Goal: Task Accomplishment & Management: Manage account settings

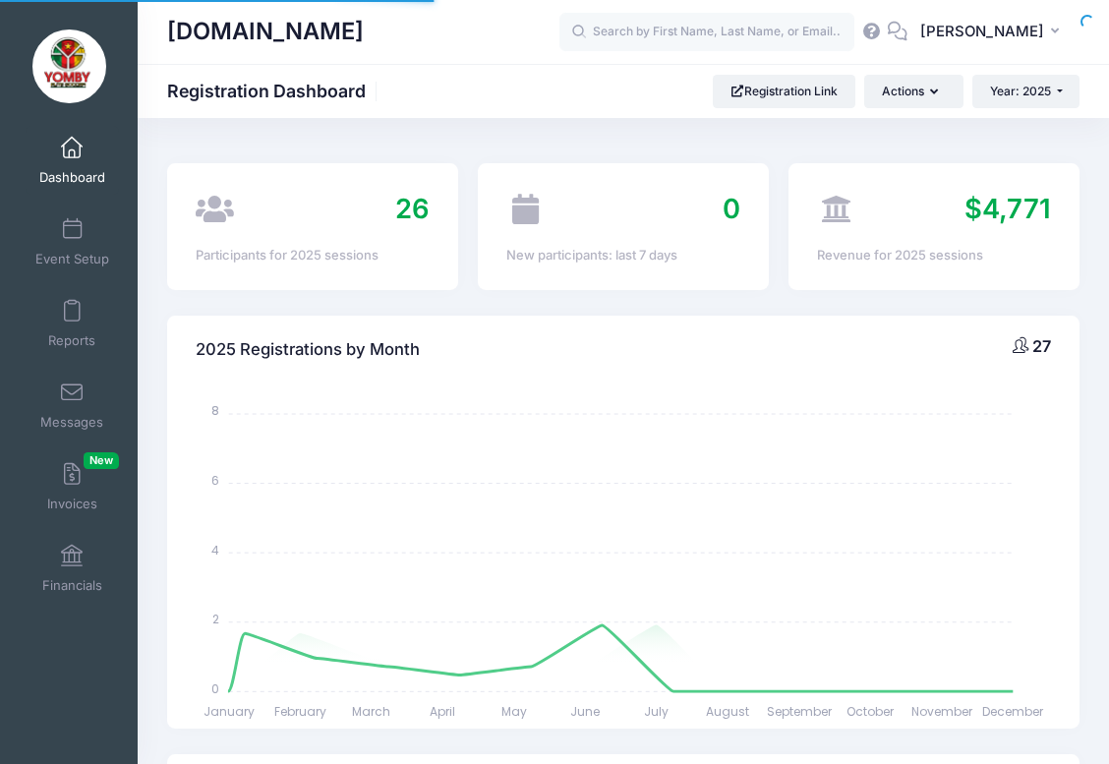
select select
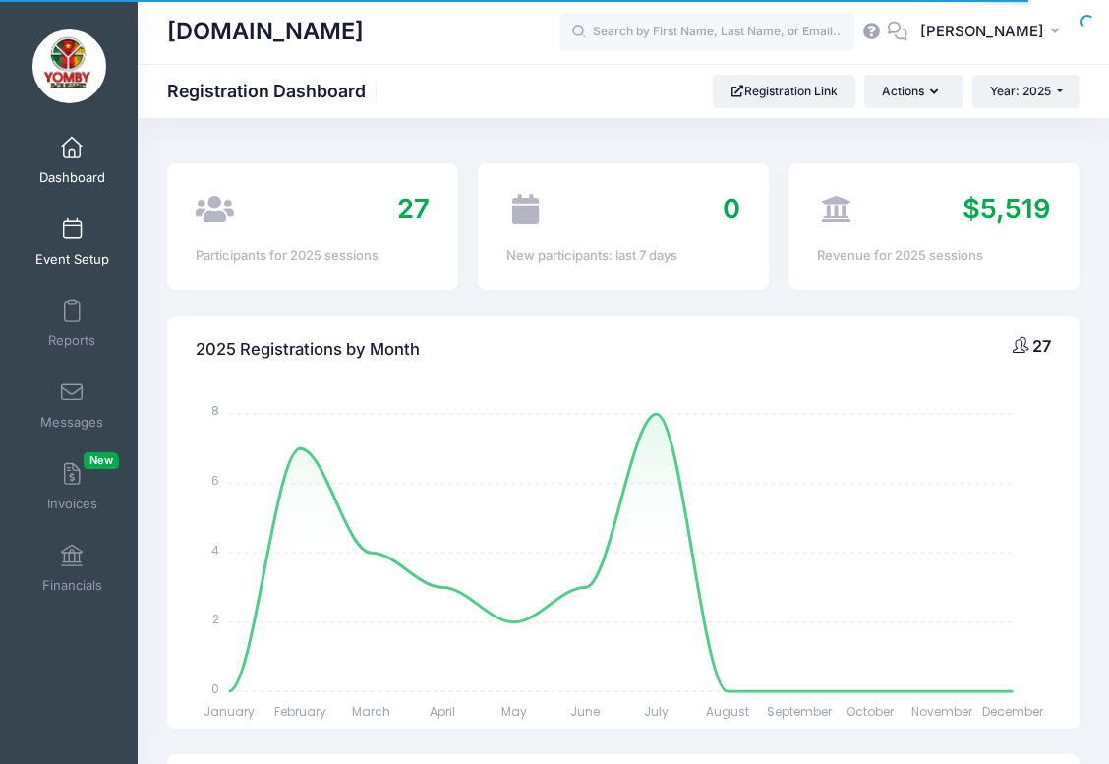
click at [72, 228] on span at bounding box center [72, 230] width 0 height 22
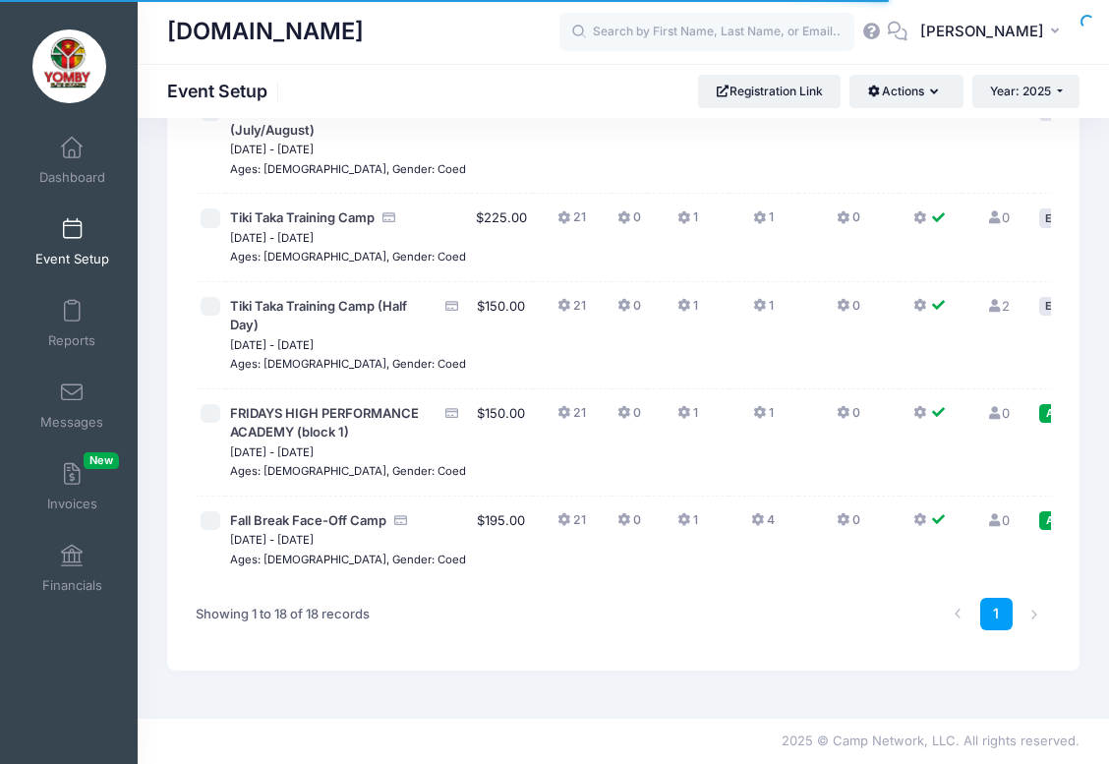
scroll to position [1769, 0]
click at [281, 512] on span "Fall Break Face-Off Camp" at bounding box center [308, 520] width 156 height 16
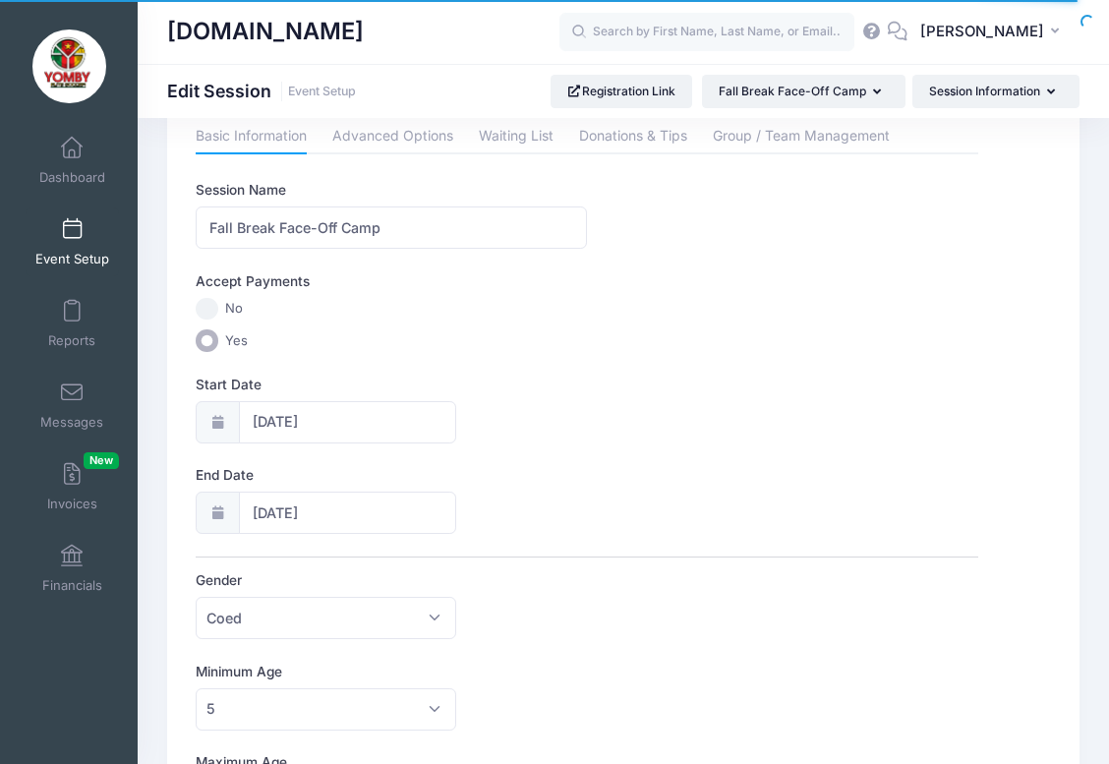
scroll to position [54, 0]
click at [402, 130] on link "Advanced Options" at bounding box center [392, 136] width 121 height 35
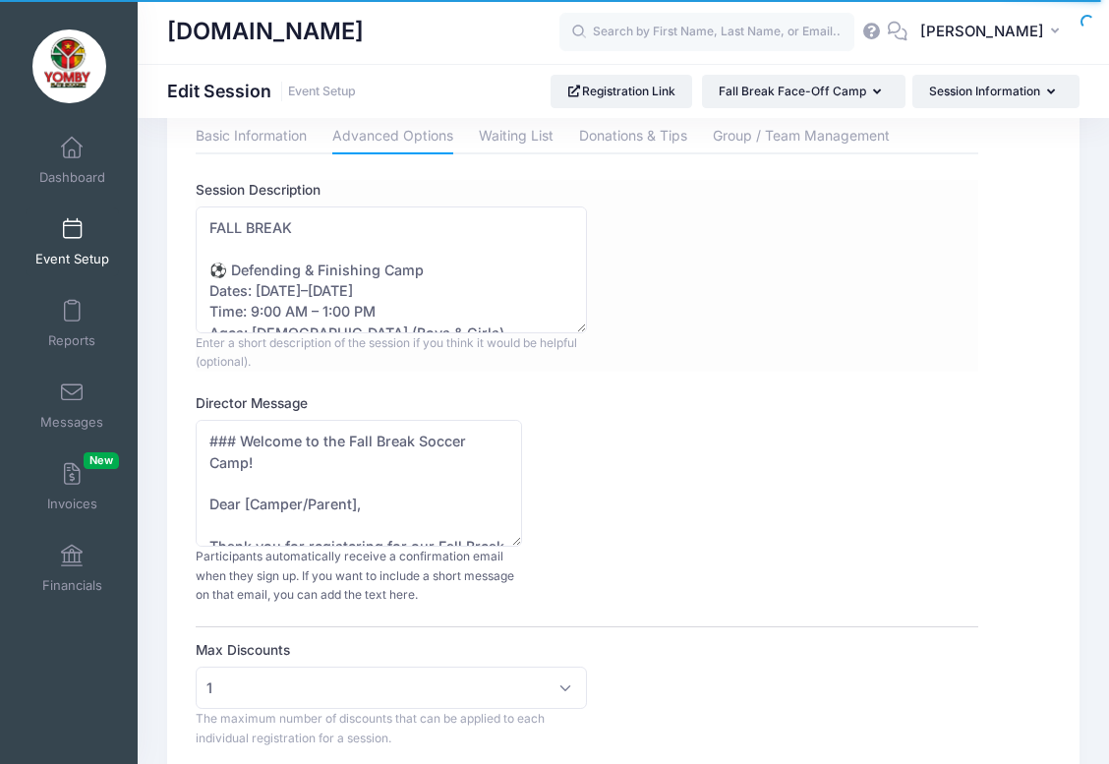
scroll to position [22, 0]
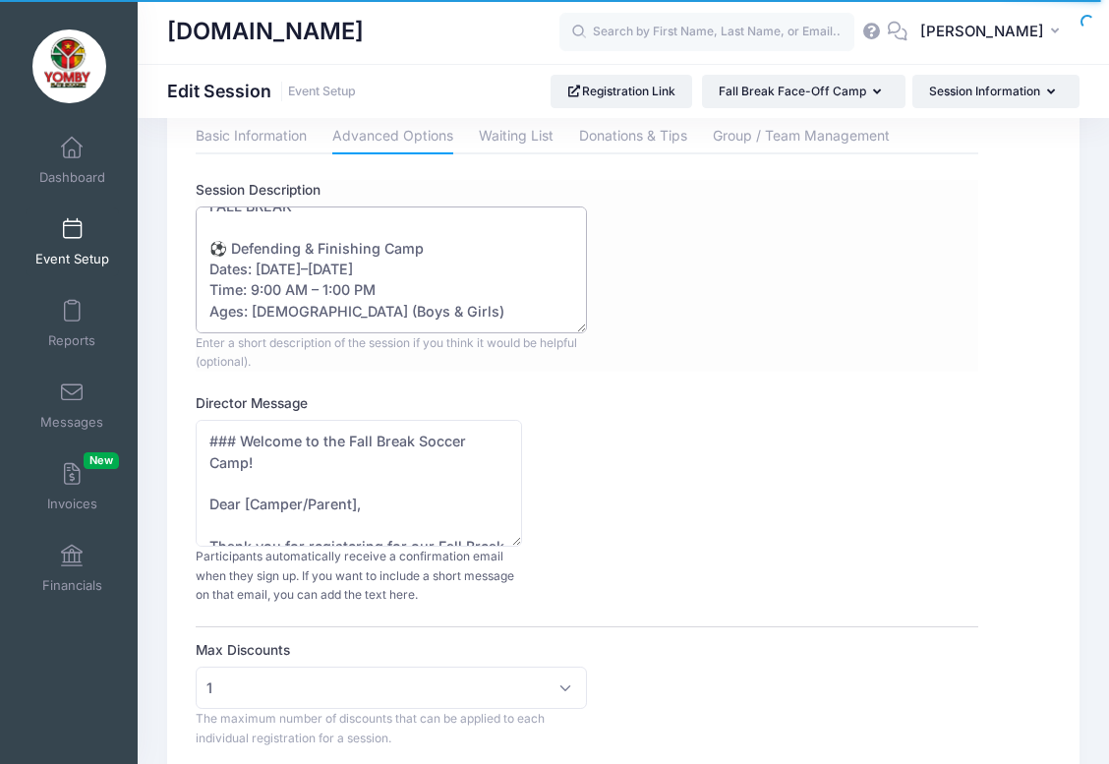
click at [330, 267] on textarea "FALL BREAK ⚽ Defending & Finishing Camp Dates: October 14–16 Time: 9:00 AM – 1:…" at bounding box center [391, 269] width 391 height 127
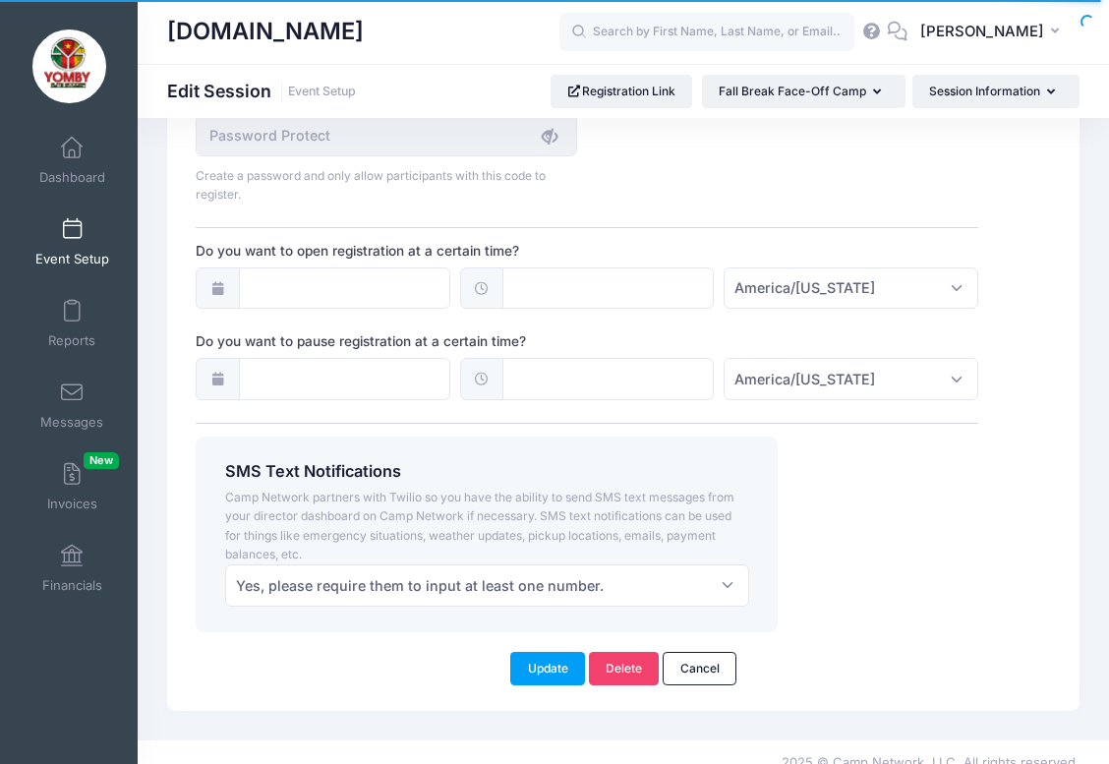
scroll to position [1539, 0]
type textarea "FALL BREAK ⚽ Defending & Finishing Camp Dates: October 13–16 Time: 9:00 AM – 1:…"
click at [556, 660] on button "Update" at bounding box center [547, 669] width 75 height 33
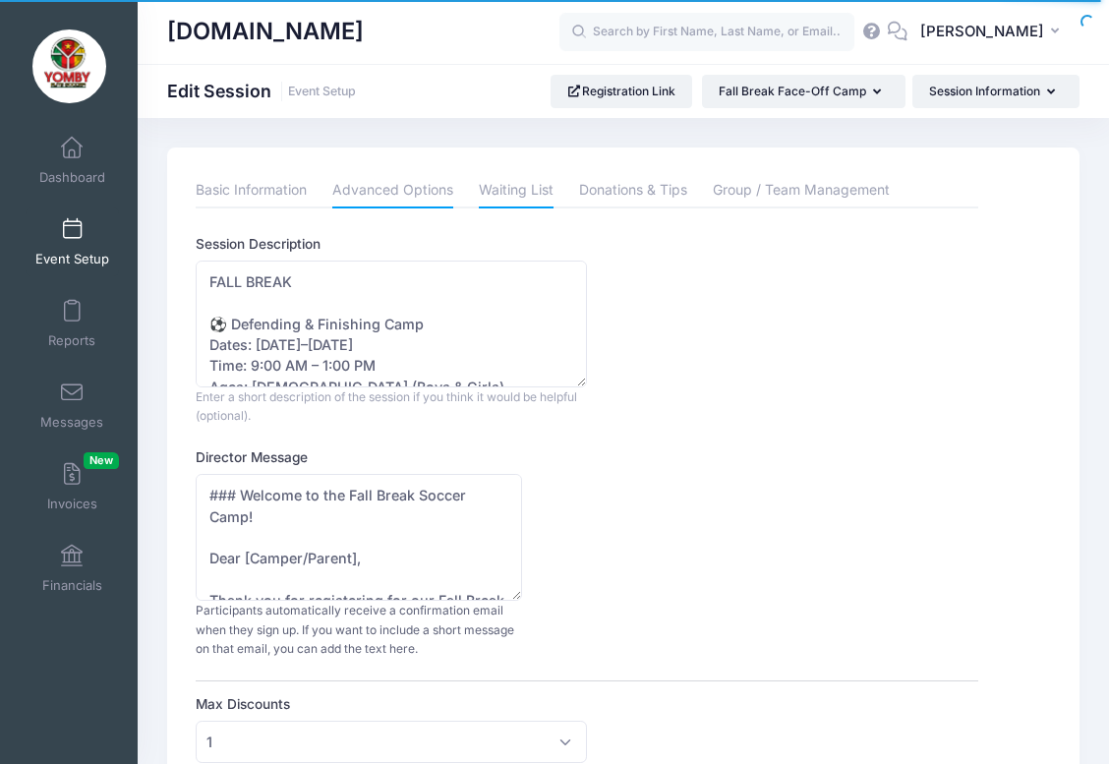
scroll to position [0, 0]
click at [249, 195] on link "Basic Information" at bounding box center [251, 190] width 111 height 35
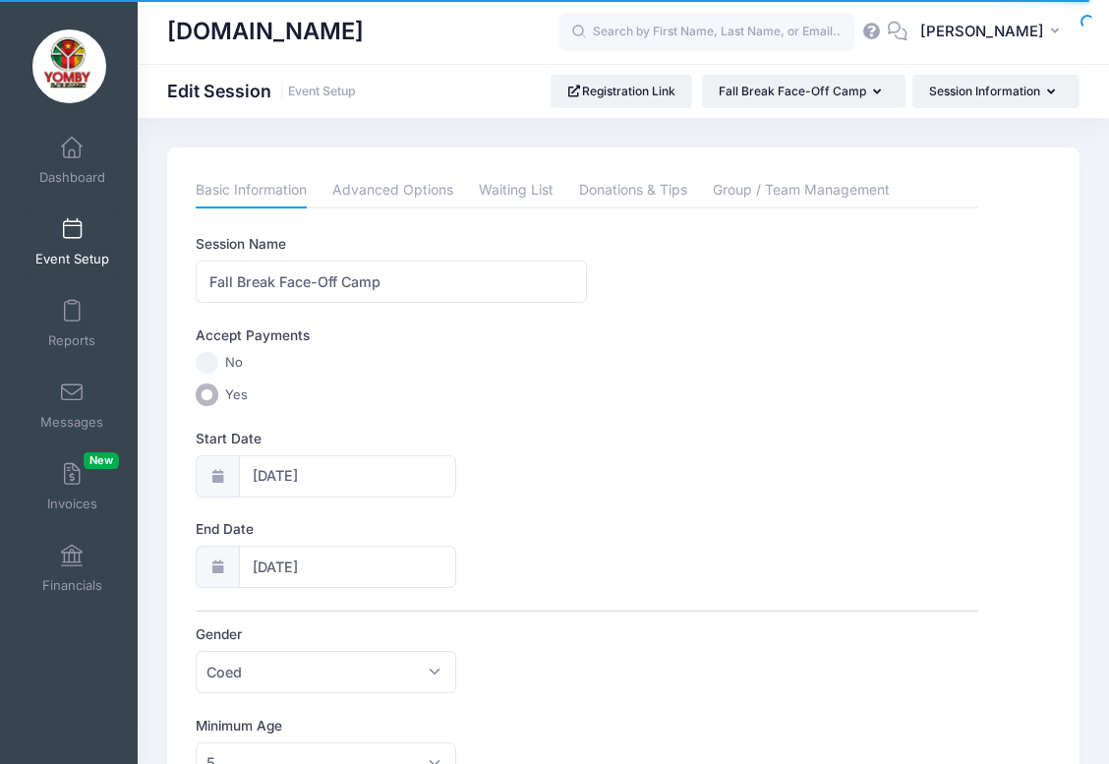
click at [897, 296] on div "Session Name Fall Break Face-Off Camp" at bounding box center [587, 268] width 782 height 69
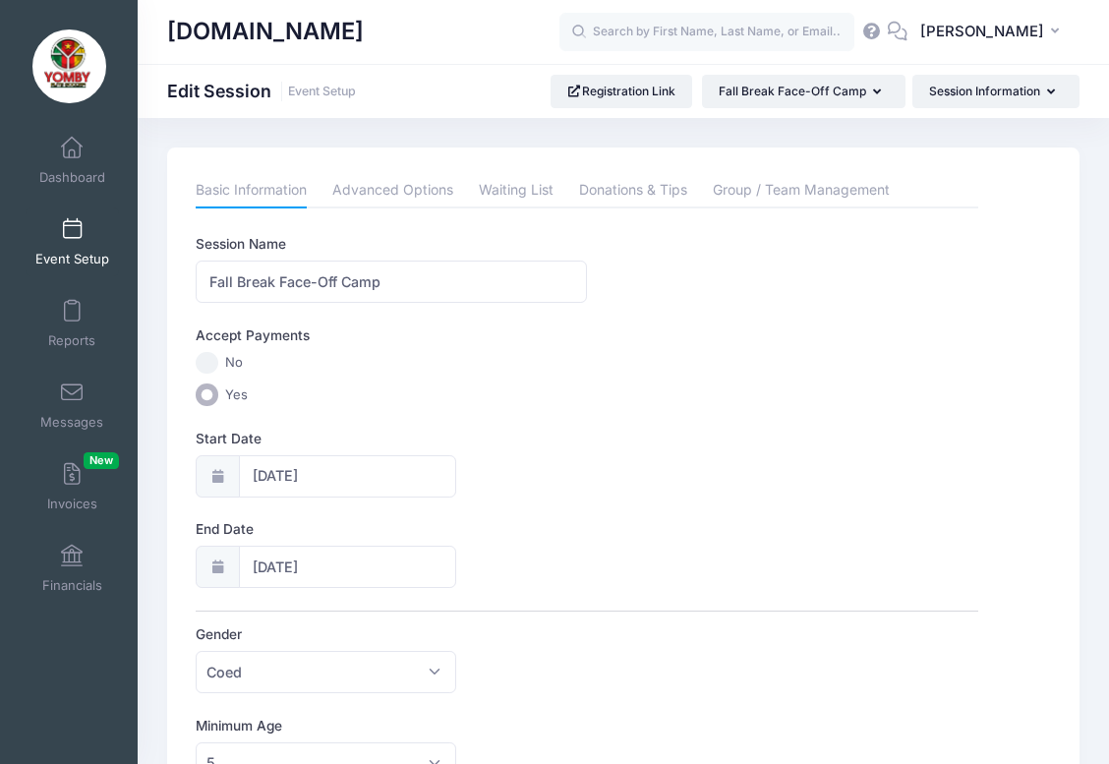
click at [68, 248] on link "Event Setup" at bounding box center [72, 241] width 93 height 69
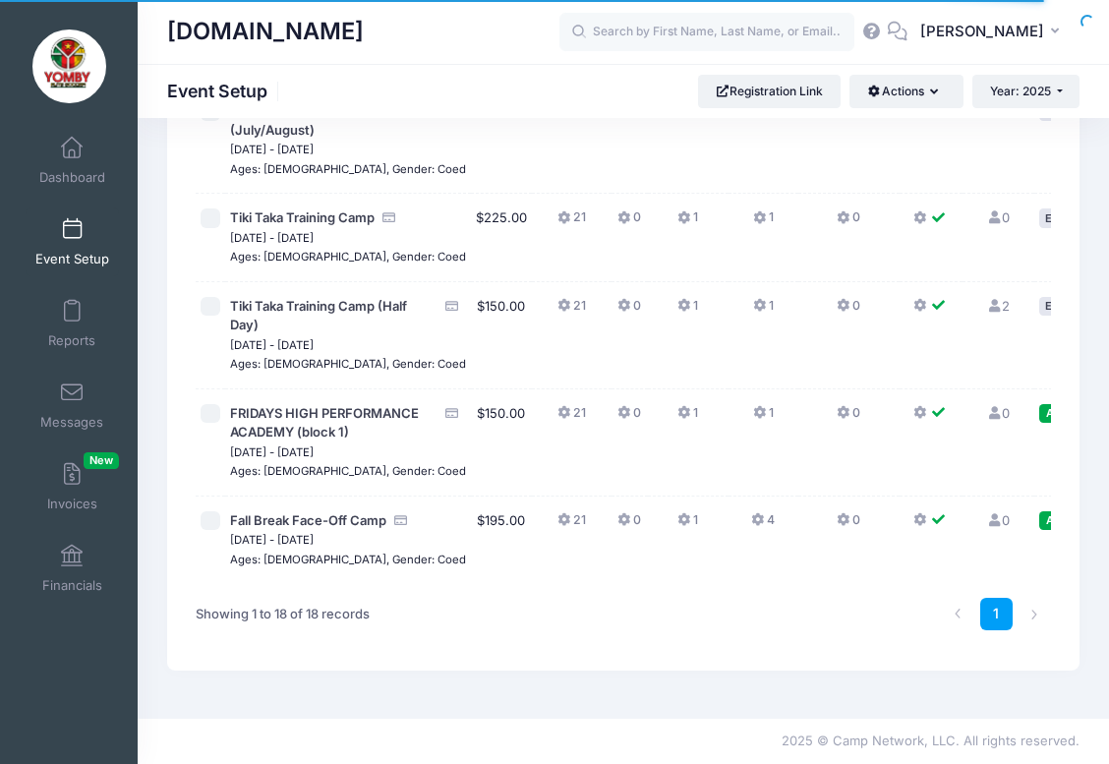
scroll to position [1674, 0]
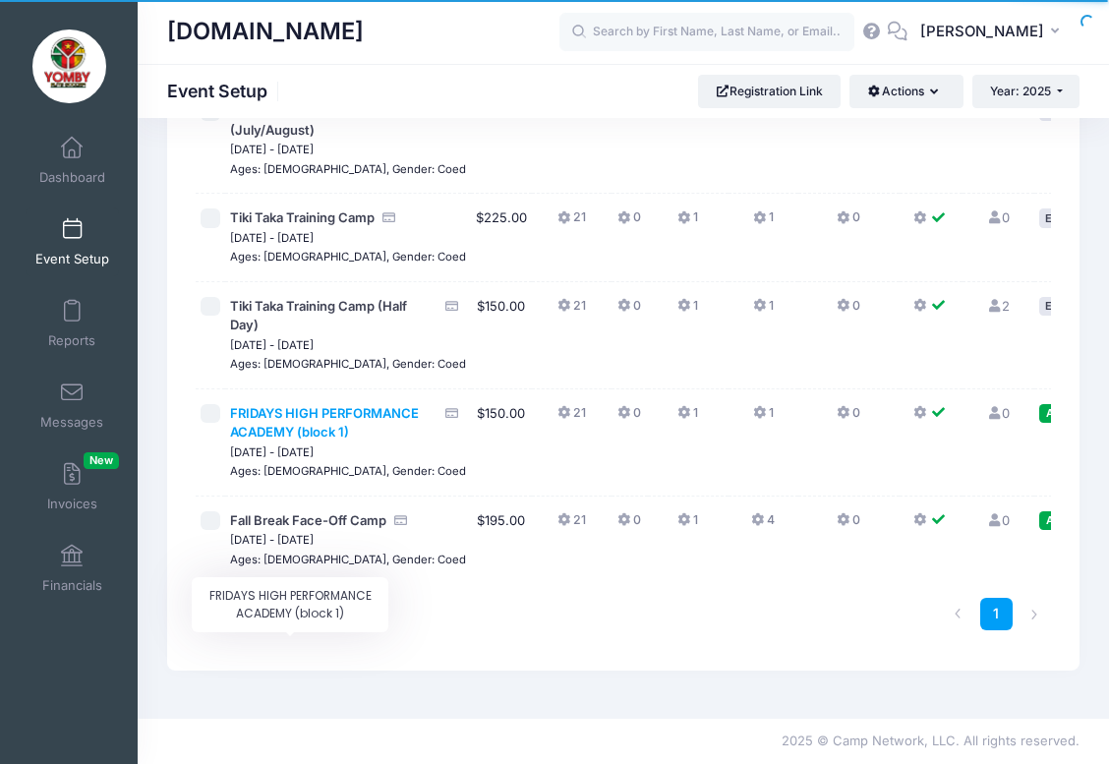
click at [302, 440] on span "FRIDAYS HIGH PERFORMANCE ACADEMY (block 1)" at bounding box center [324, 422] width 189 height 35
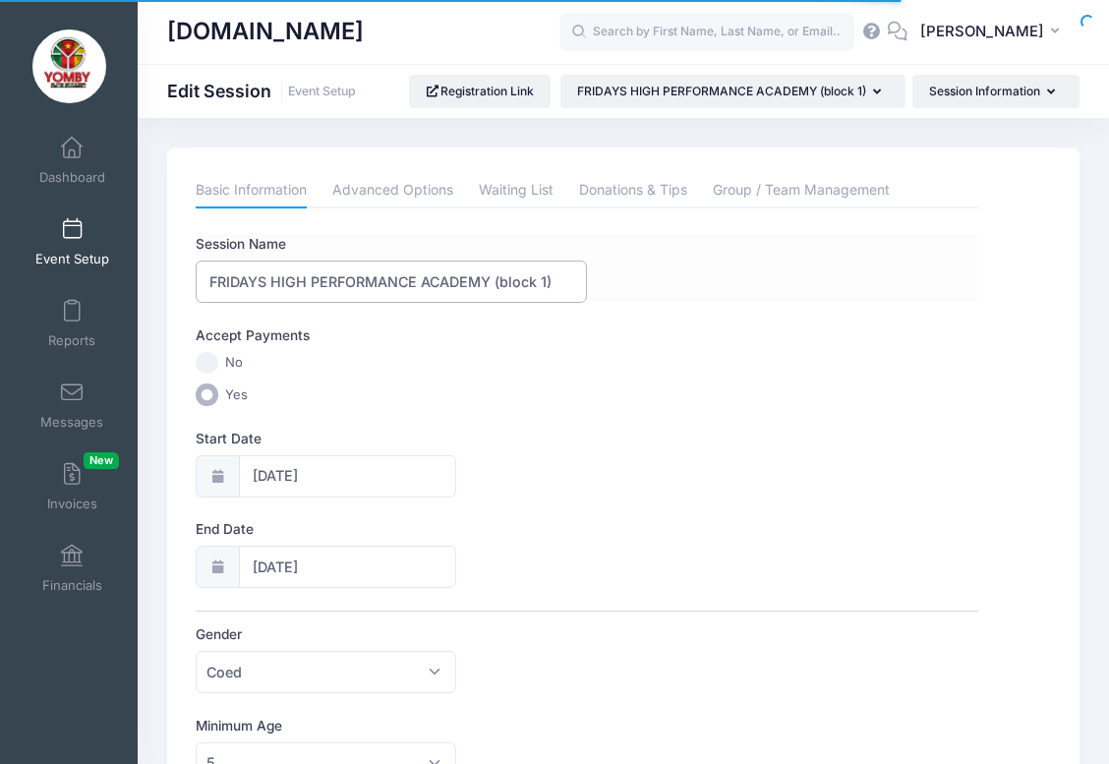
click at [555, 272] on input "FRIDAYS HIGH PERFORMANCE ACADEMY (block 1)" at bounding box center [391, 282] width 391 height 42
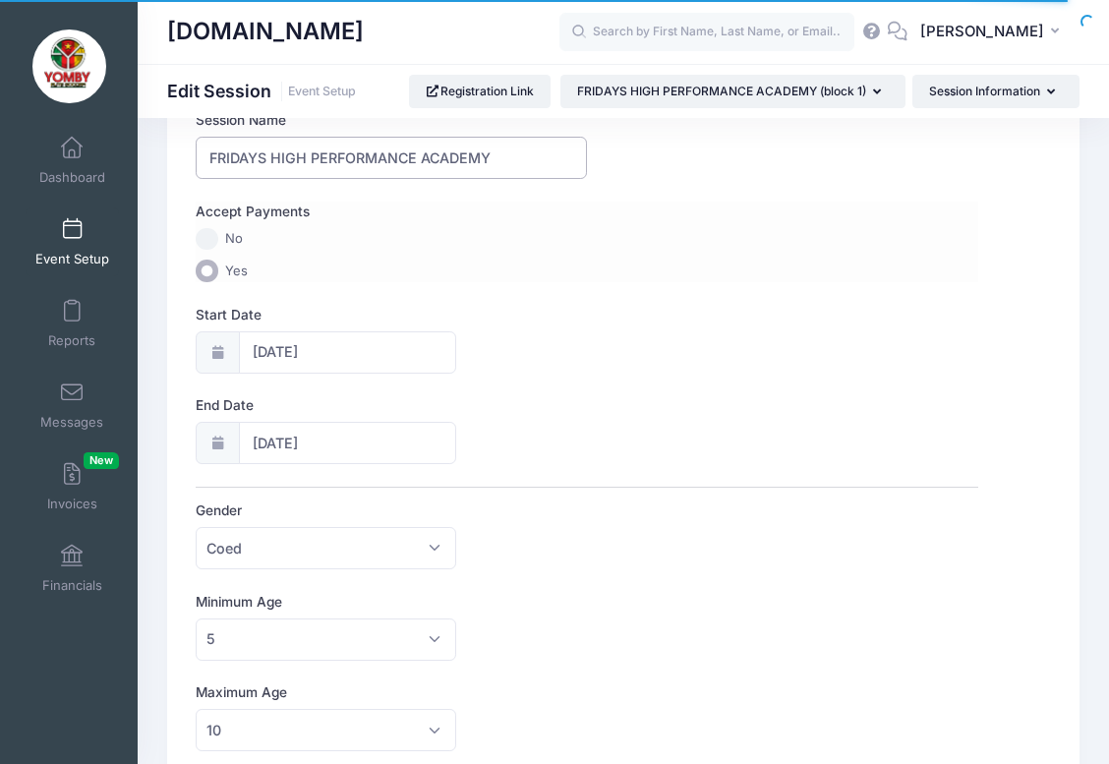
scroll to position [126, 0]
type input "FRIDAYS HIGH PERFORMANCE ACADEMY"
click at [268, 439] on input "10/03/2025" at bounding box center [348, 441] width 218 height 42
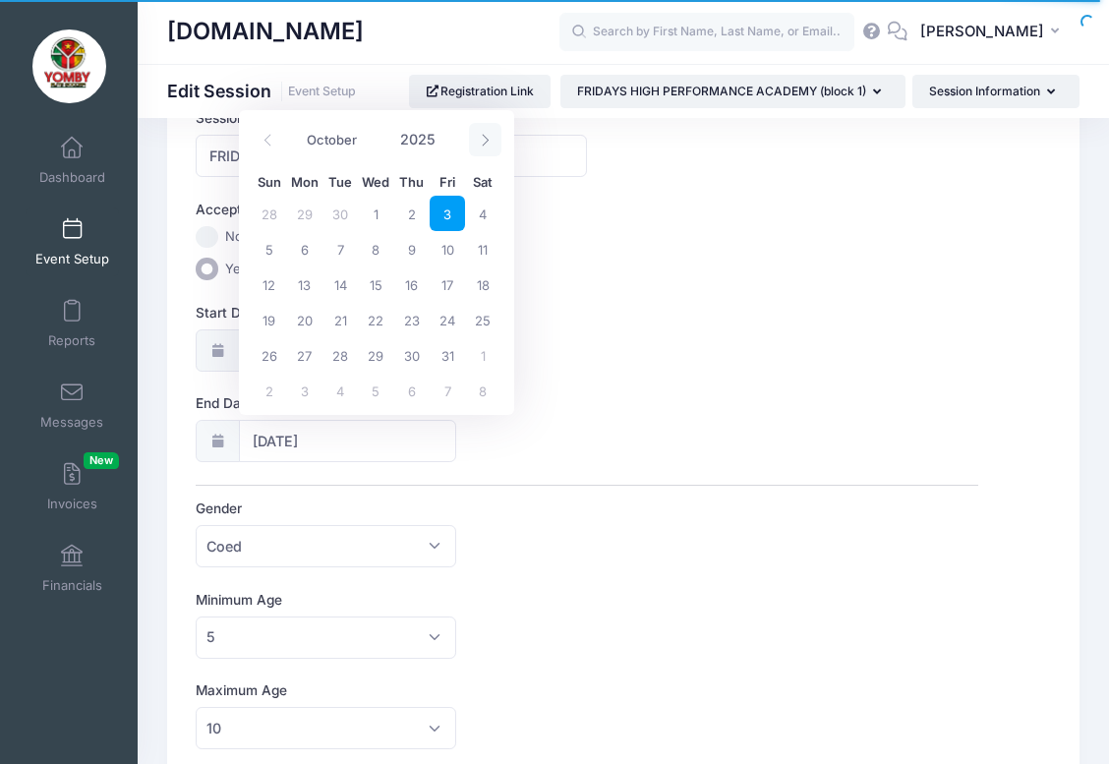
click at [482, 136] on icon at bounding box center [485, 140] width 13 height 13
select select "10"
click at [446, 244] on span "7" at bounding box center [447, 248] width 35 height 35
type input "11/07/2025"
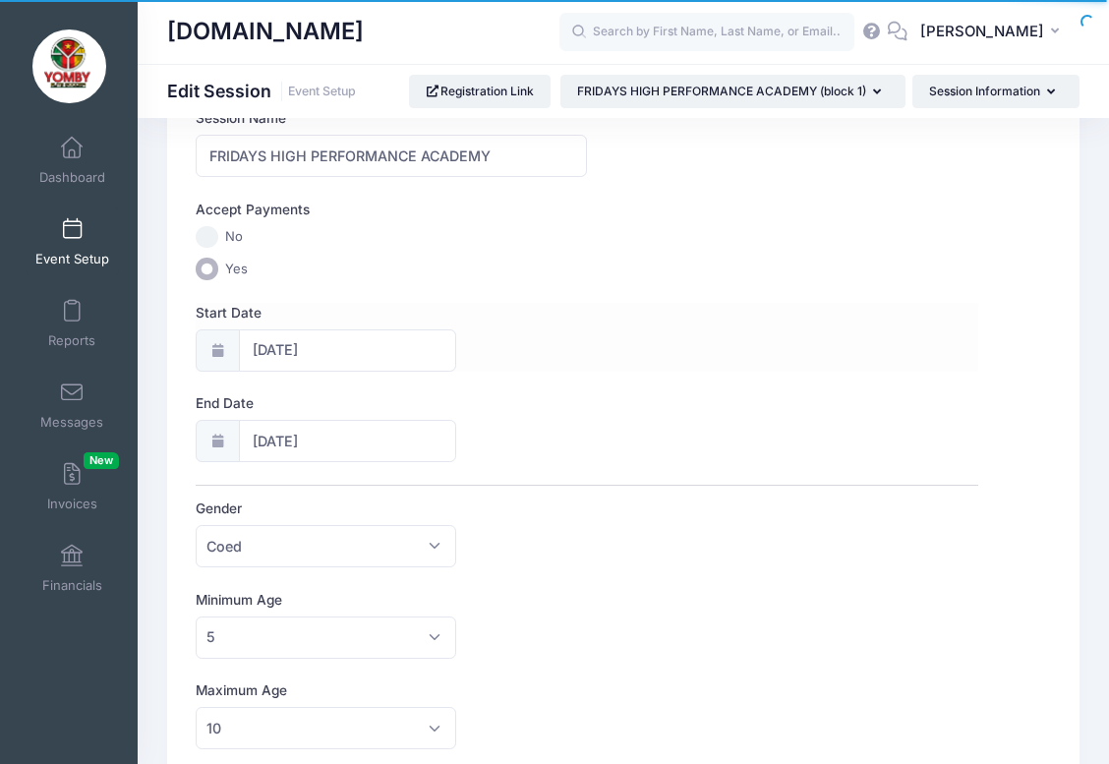
click at [557, 331] on div "Start Date 09/05/2025" at bounding box center [587, 337] width 782 height 69
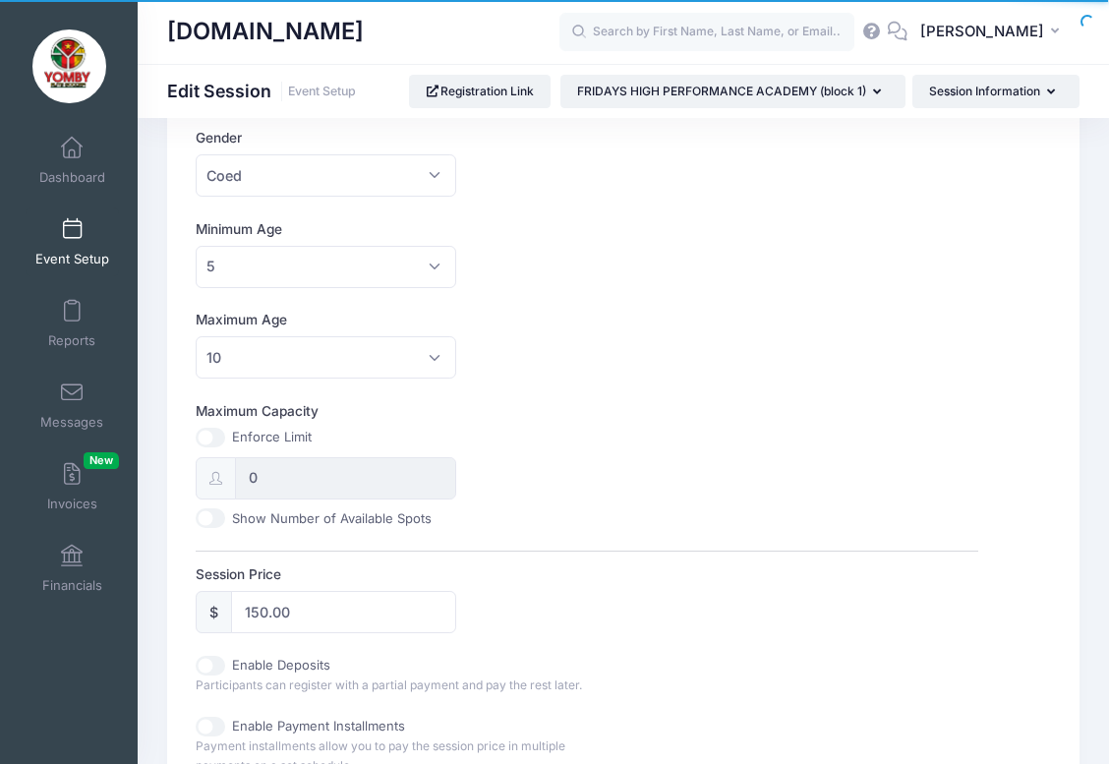
scroll to position [497, 0]
click at [434, 354] on span "10" at bounding box center [326, 356] width 261 height 42
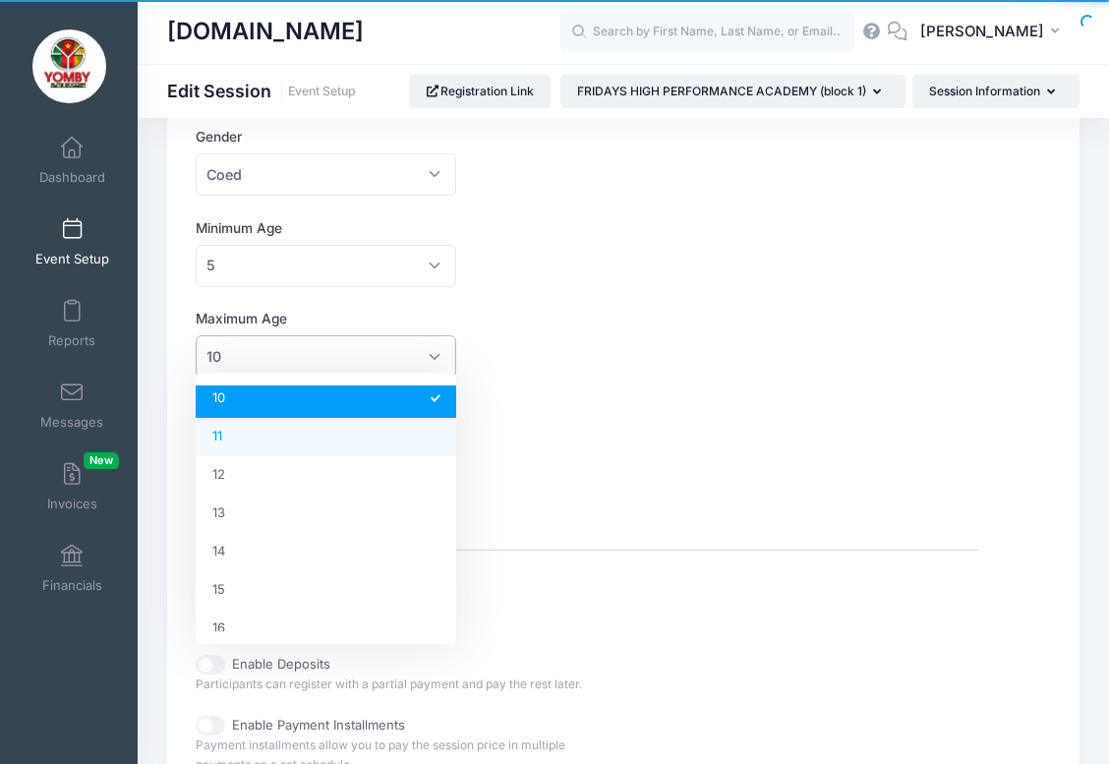
scroll to position [397, 0]
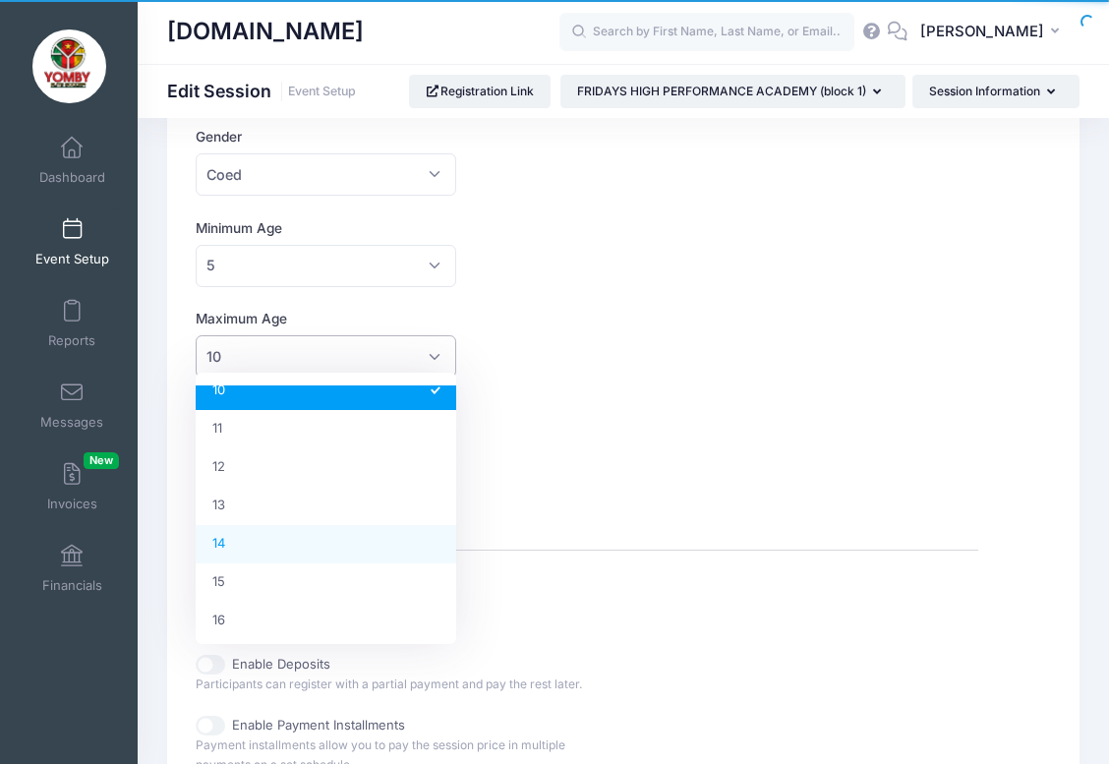
select select "14"
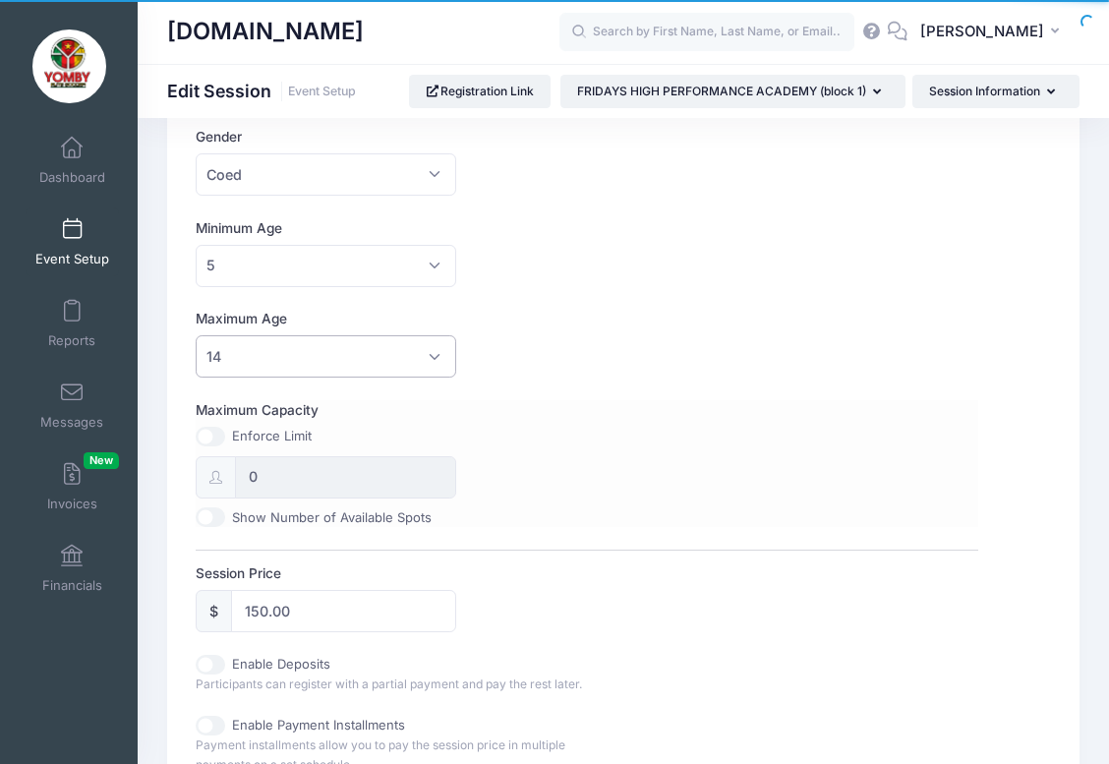
click at [602, 417] on div "Maximum Capacity Enforce Limit 0 Show Number of Available Spots" at bounding box center [587, 463] width 782 height 127
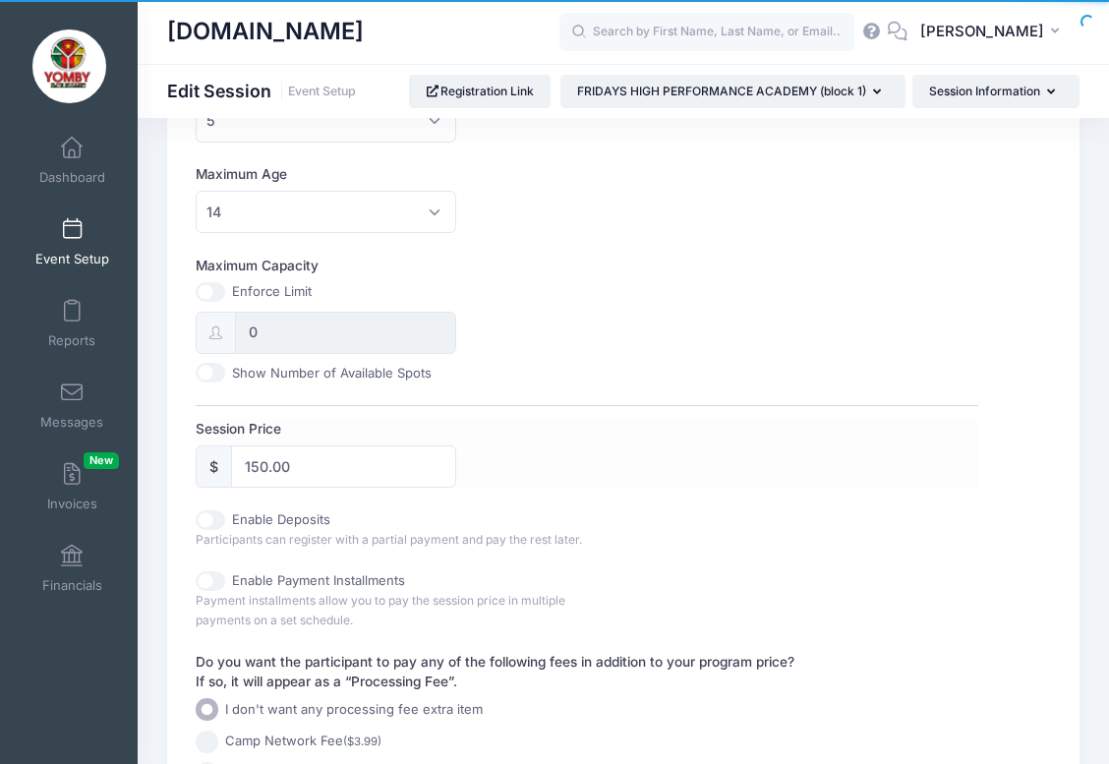
scroll to position [662, 0]
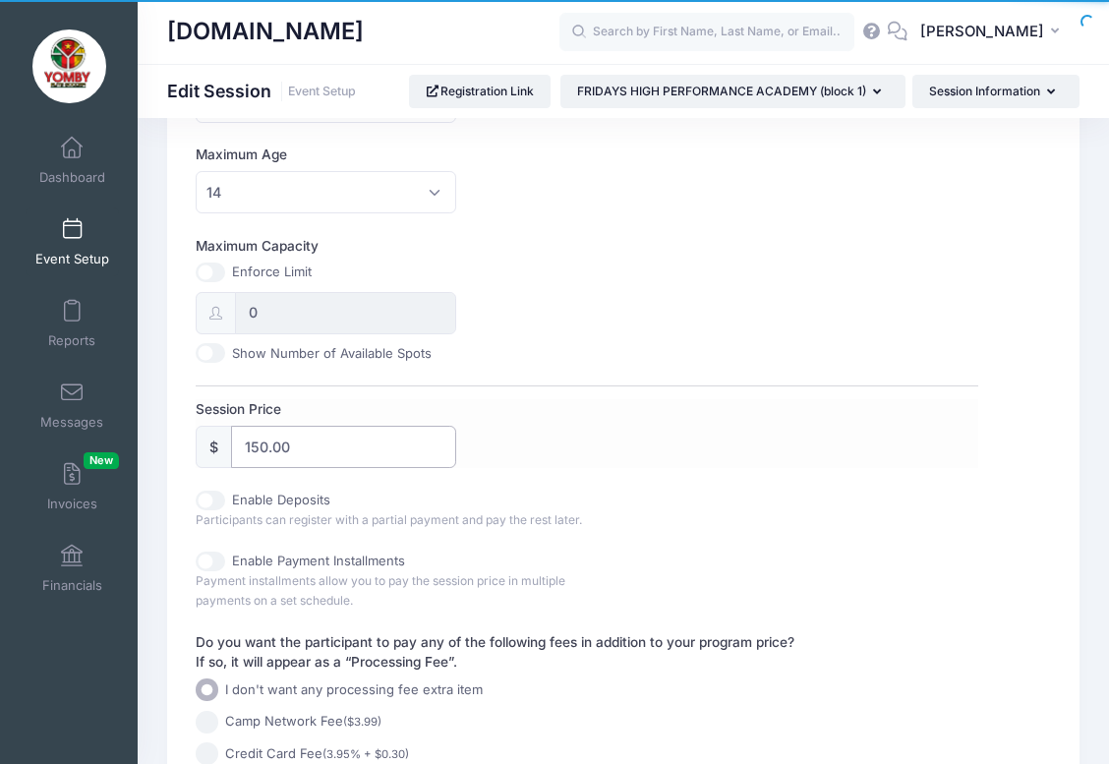
click at [261, 442] on input "150.00" at bounding box center [343, 447] width 225 height 42
type input "280.00"
click at [817, 288] on div "Maximum Capacity Enforce Limit 0 Show Number of Available Spots" at bounding box center [587, 299] width 782 height 127
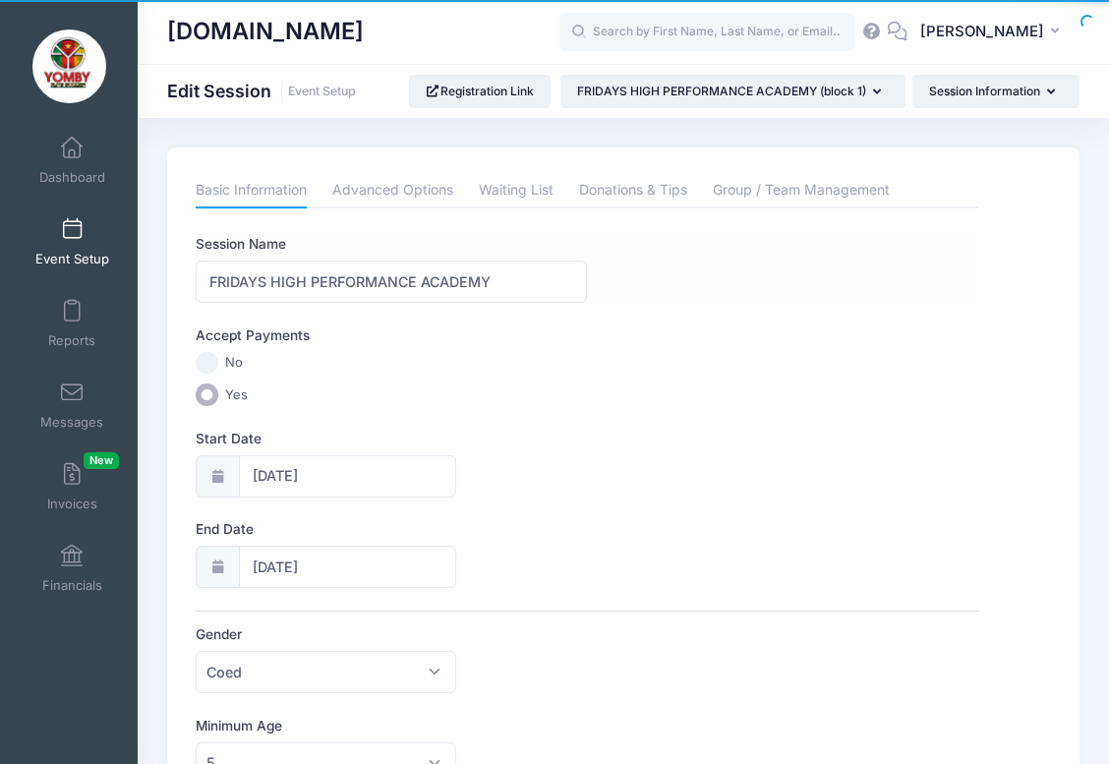
scroll to position [0, 0]
click at [414, 189] on link "Advanced Options" at bounding box center [392, 190] width 121 height 35
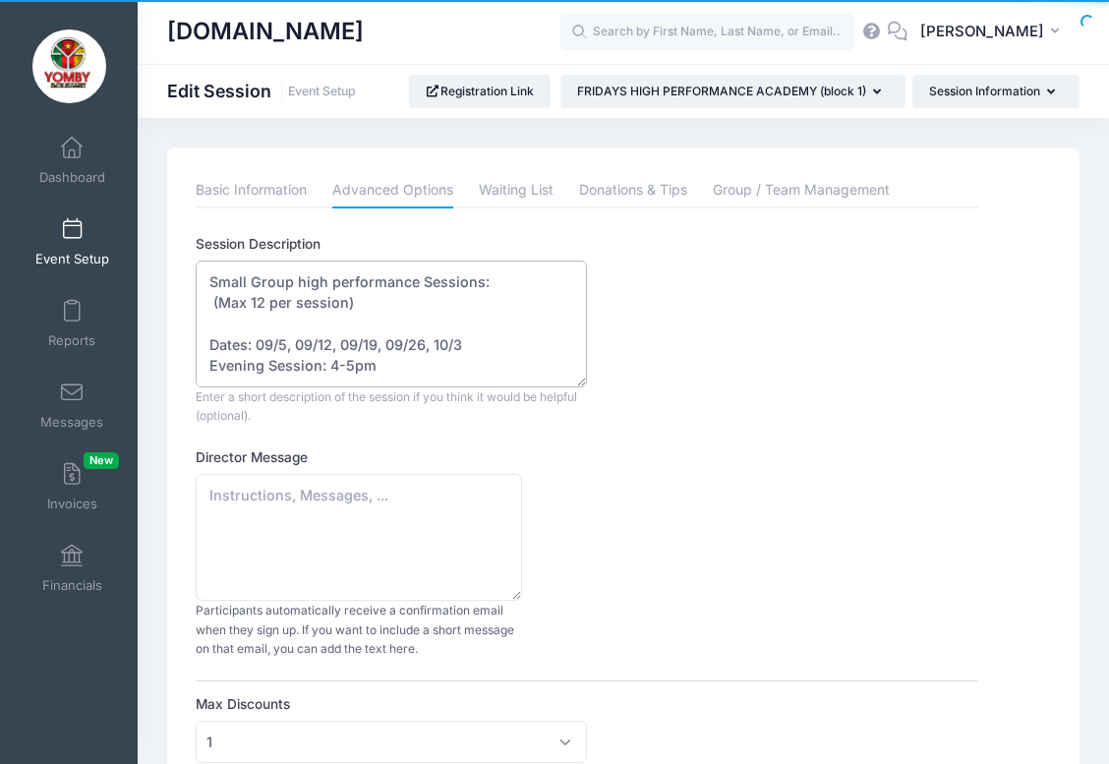
drag, startPoint x: 558, startPoint y: 363, endPoint x: 190, endPoint y: 240, distance: 388.6
paste textarea "⚽ Fridays High Performance Academy Be the player everyone notices this season! …"
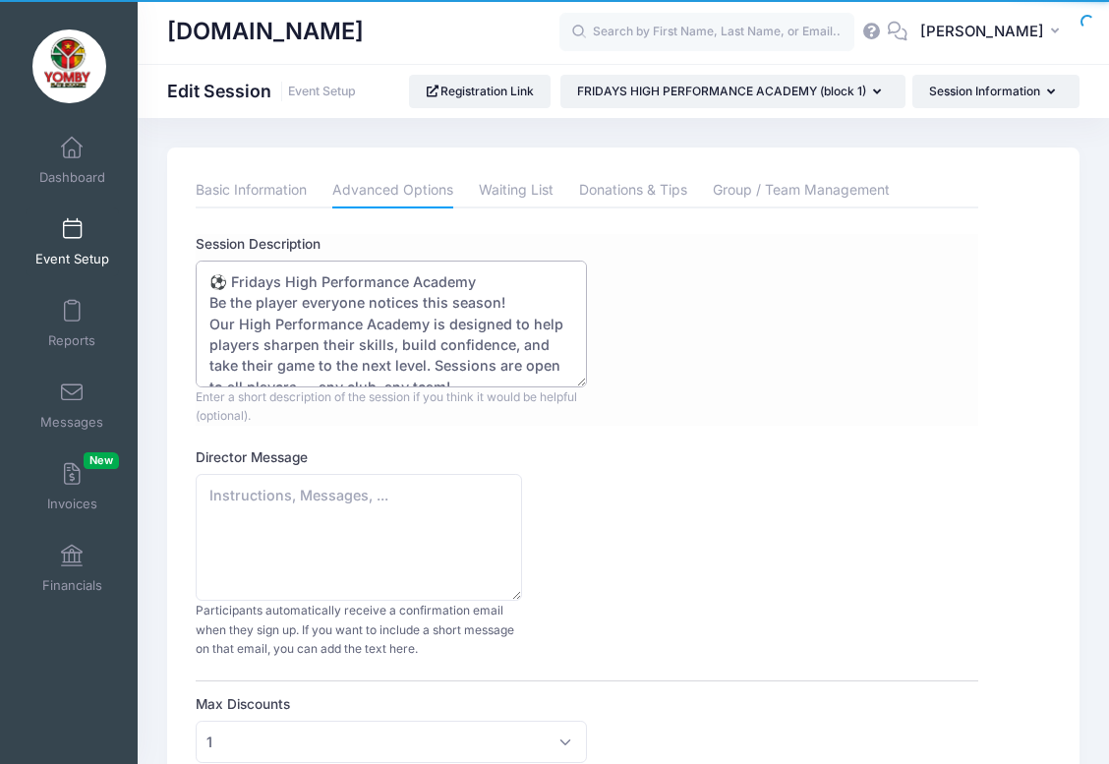
drag, startPoint x: 480, startPoint y: 282, endPoint x: 215, endPoint y: 278, distance: 264.5
click at [215, 278] on textarea "Small Group high performance Sessions: (Max 12 per session) Dates: 09/5, 09/12,…" at bounding box center [391, 324] width 391 height 127
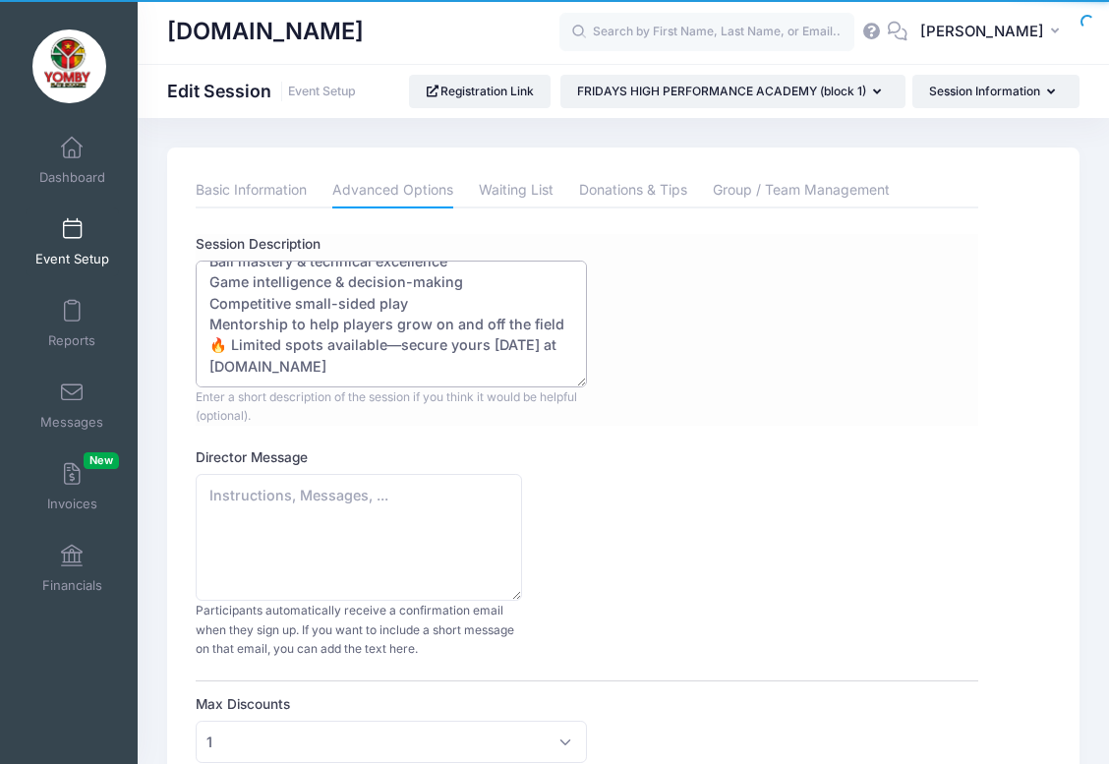
scroll to position [370, 0]
type textarea "⚽ Fridays High Performance Academy Be the player everyone notices this season! …"
click at [271, 183] on link "Basic Information" at bounding box center [251, 190] width 111 height 35
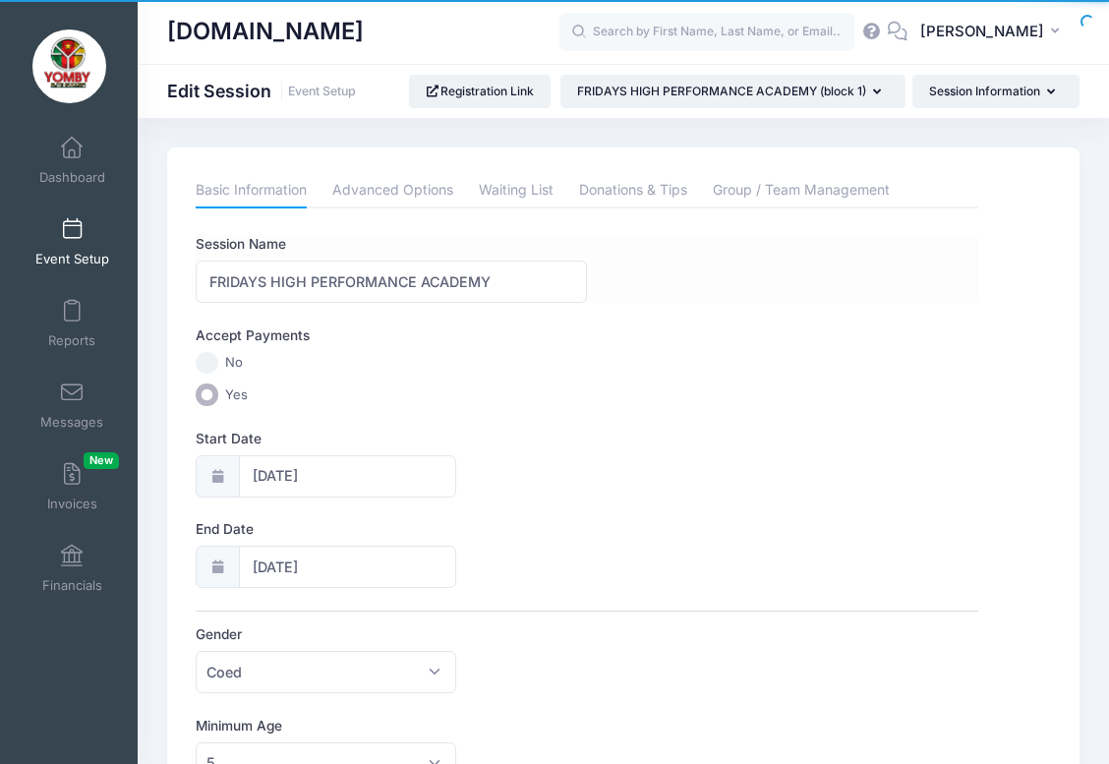
scroll to position [0, 0]
click at [388, 188] on link "Advanced Options" at bounding box center [392, 190] width 121 height 35
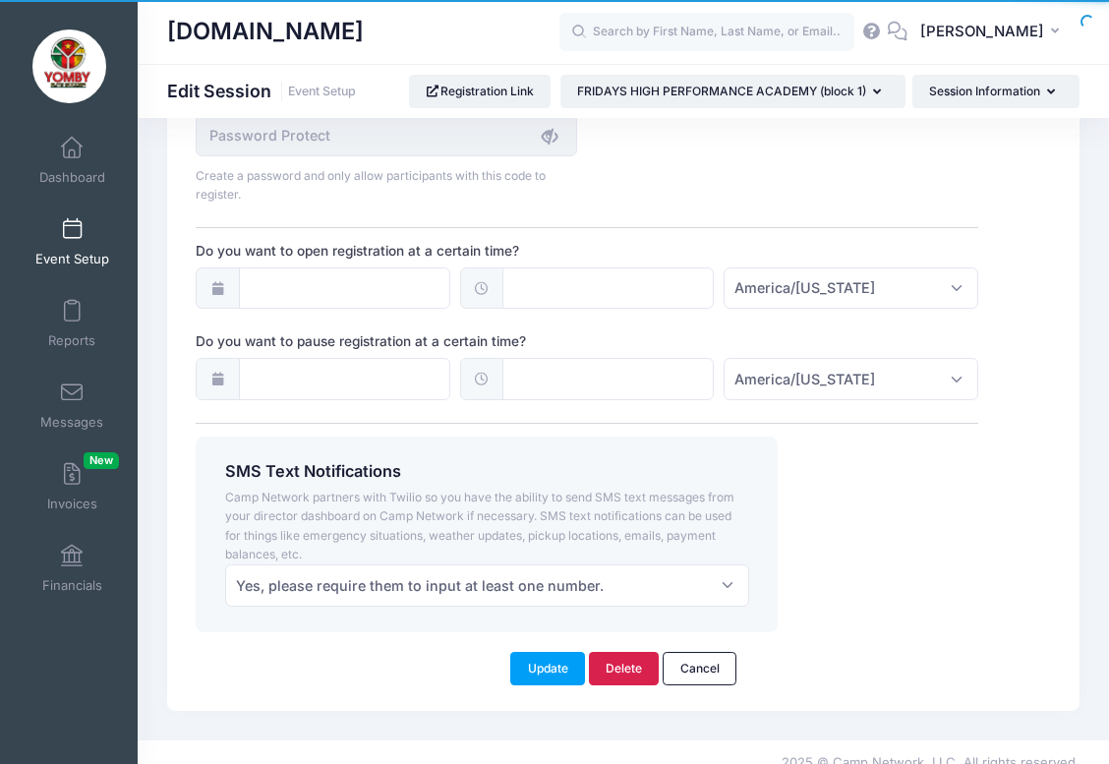
scroll to position [1539, 0]
click at [552, 654] on button "Update" at bounding box center [547, 669] width 75 height 33
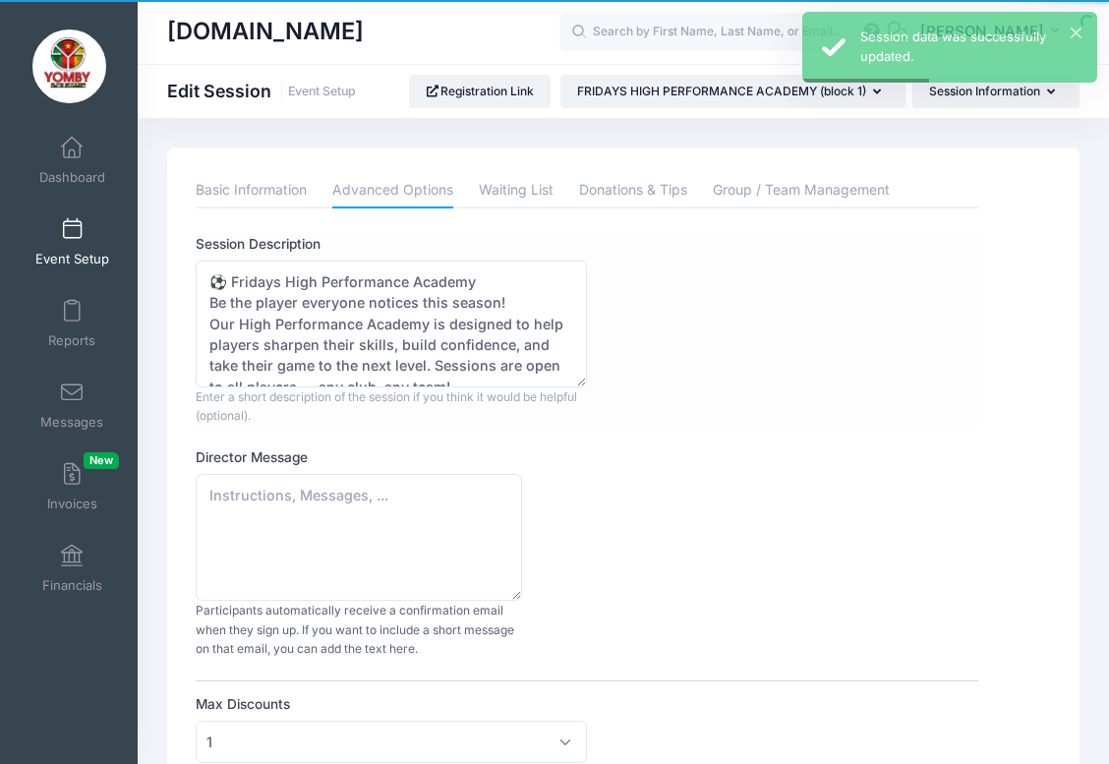
scroll to position [0, 0]
click at [257, 182] on link "Basic Information" at bounding box center [251, 190] width 111 height 35
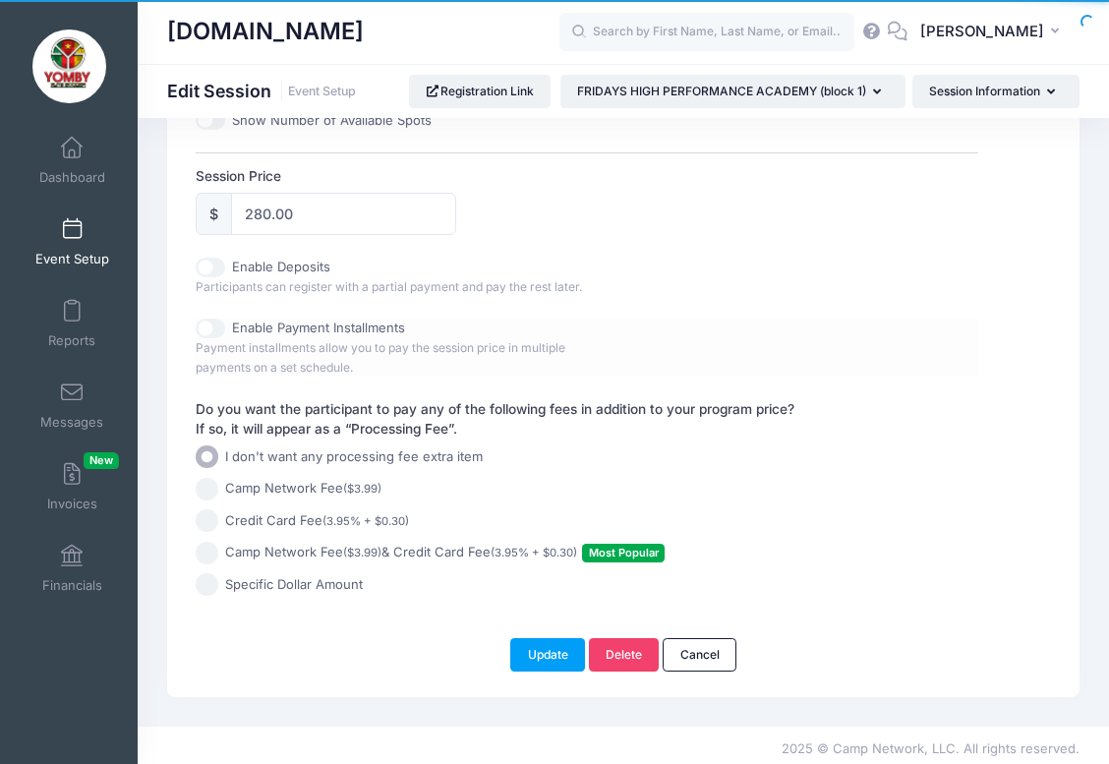
scroll to position [893, 0]
click at [549, 648] on button "Update" at bounding box center [547, 656] width 75 height 33
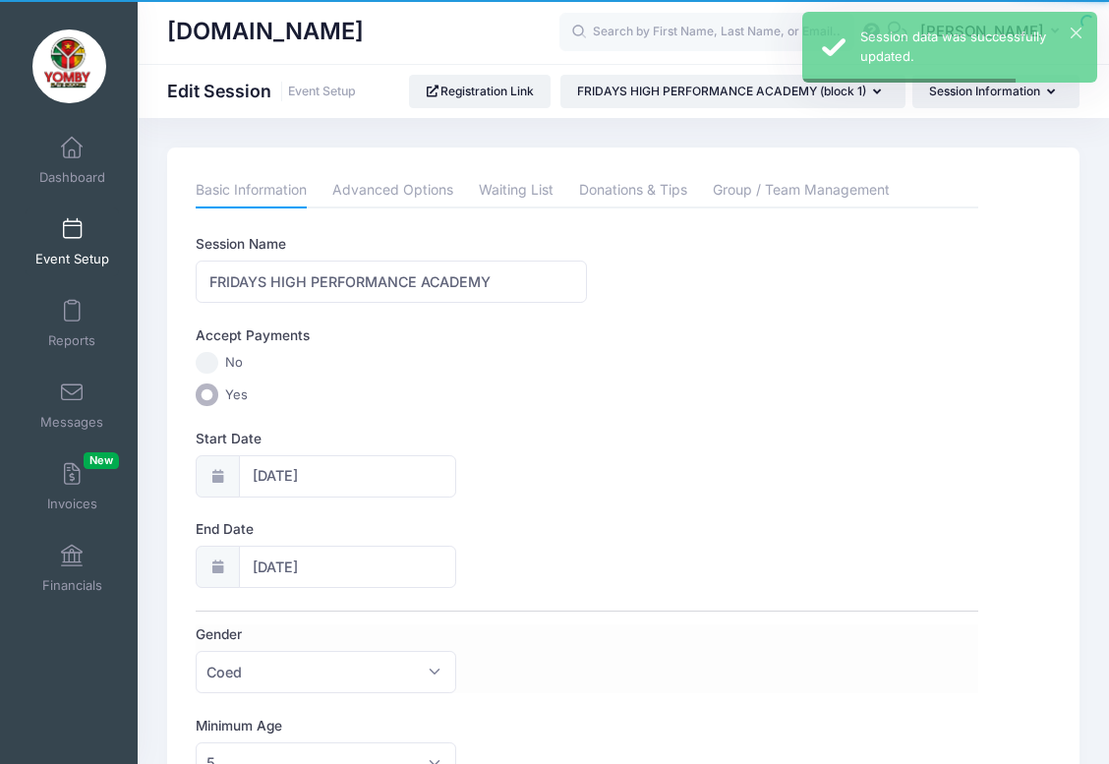
scroll to position [0, 0]
click at [72, 236] on span at bounding box center [72, 230] width 0 height 22
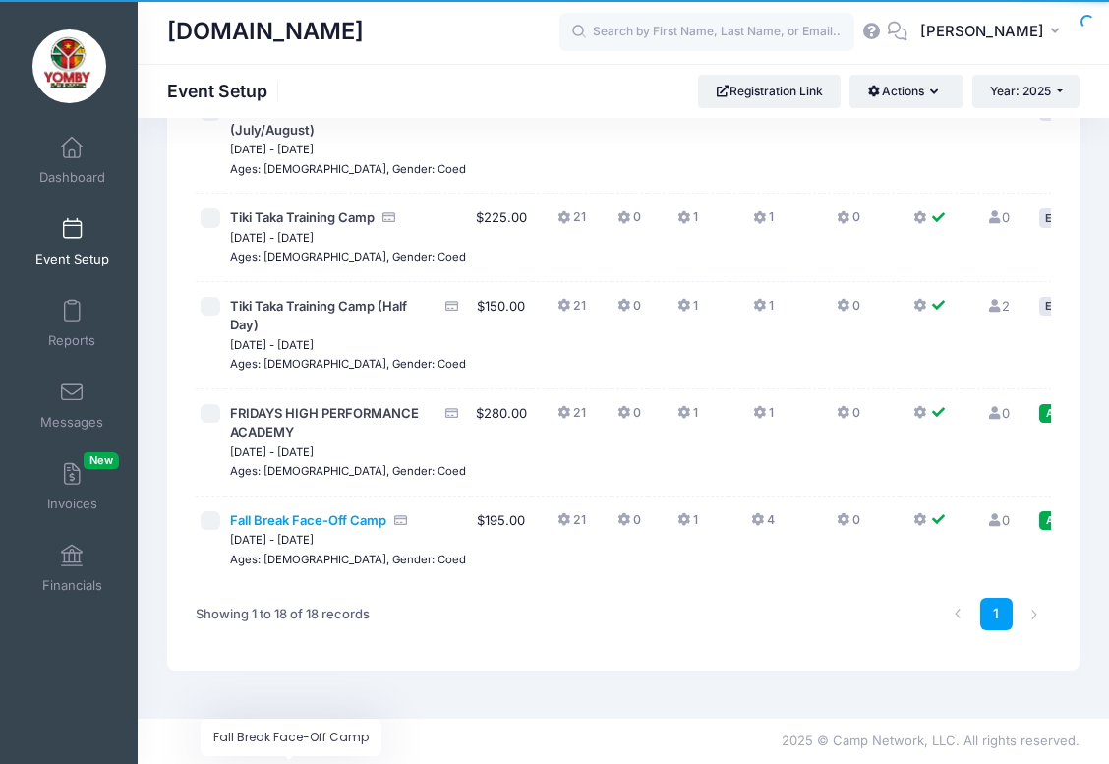
click at [276, 528] on span "Fall Break Face-Off Camp" at bounding box center [308, 520] width 156 height 16
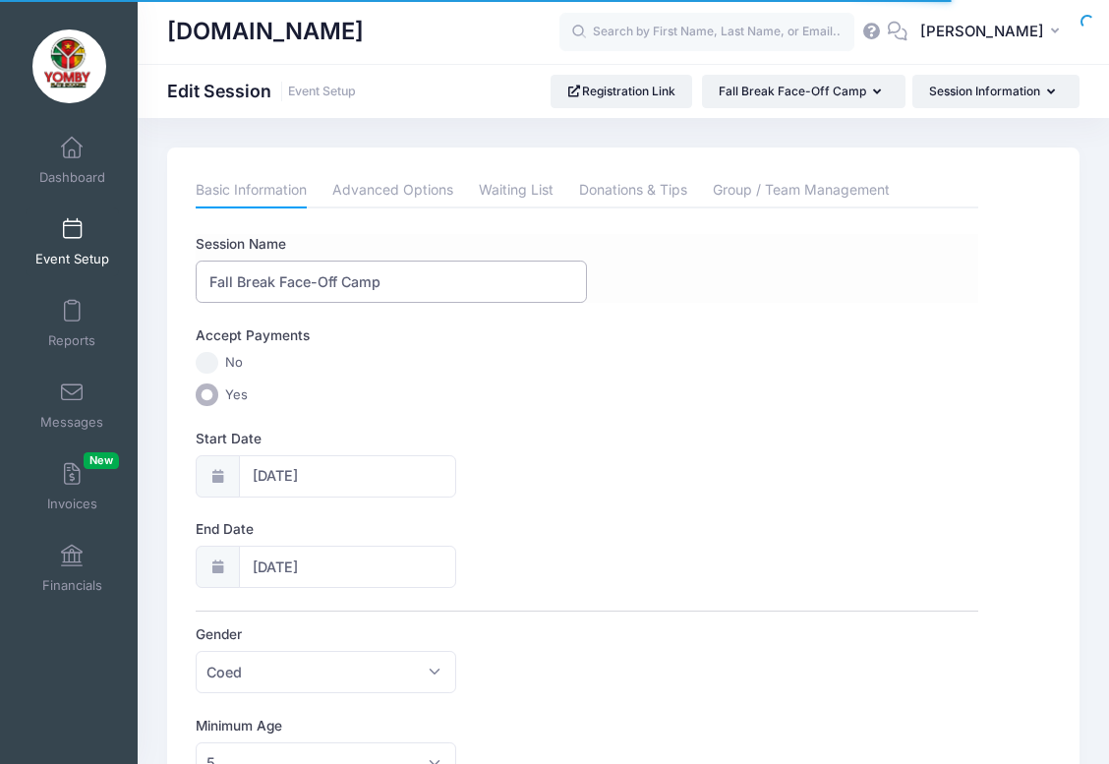
drag, startPoint x: 395, startPoint y: 285, endPoint x: 202, endPoint y: 278, distance: 193.8
click at [202, 278] on input "Fall Break Face-Off Camp" at bounding box center [391, 282] width 391 height 42
type input "FALL BREAK FACE-OFF CAMP"
click at [721, 431] on div "Start Date 10/13/2025" at bounding box center [587, 463] width 782 height 69
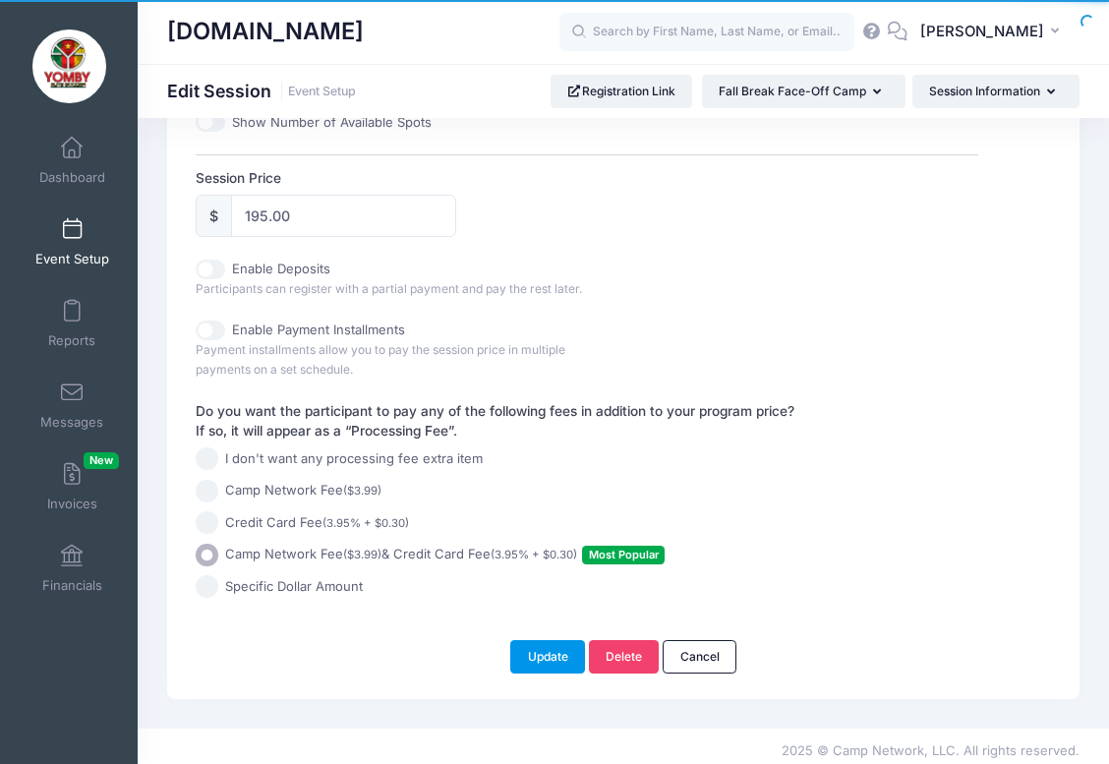
click at [549, 640] on button "Update" at bounding box center [547, 656] width 75 height 33
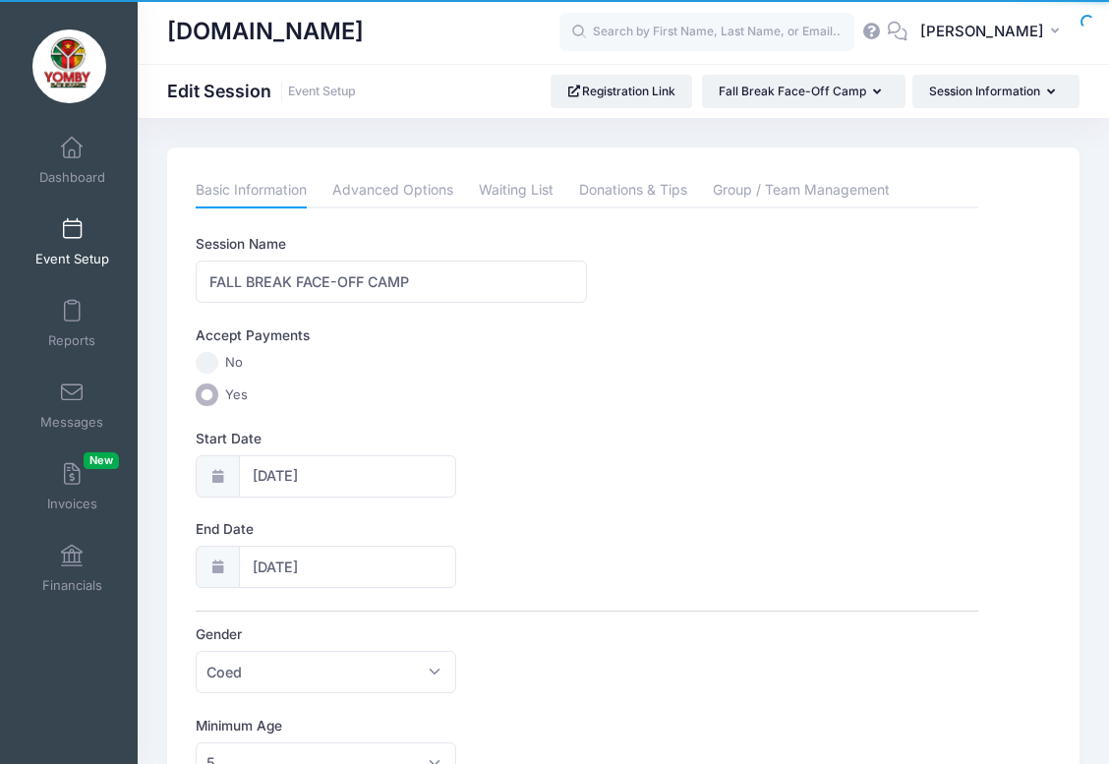
click at [72, 235] on span at bounding box center [72, 230] width 0 height 22
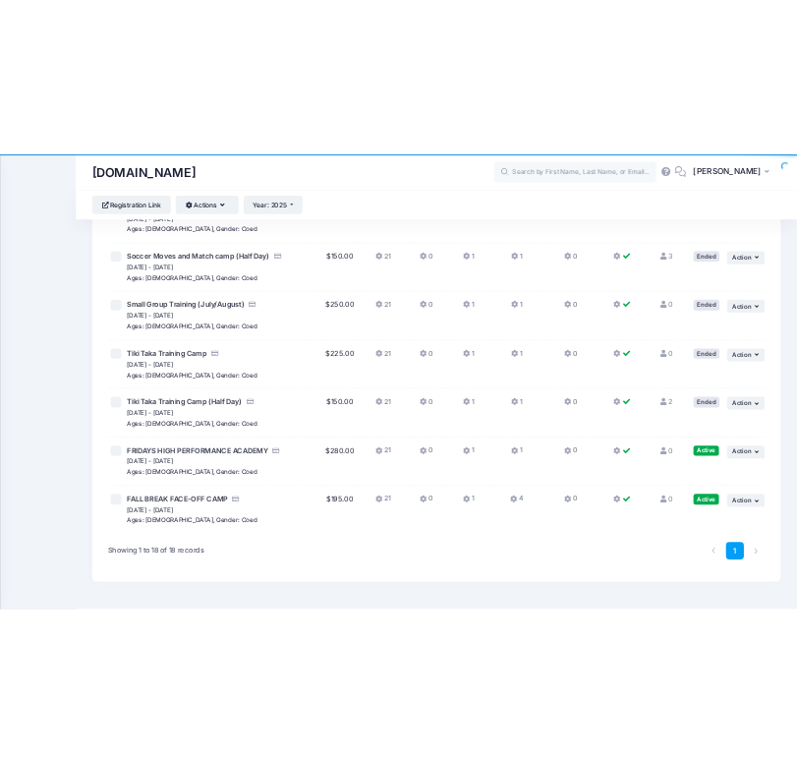
scroll to position [1187, 0]
